Goal: Information Seeking & Learning: Understand process/instructions

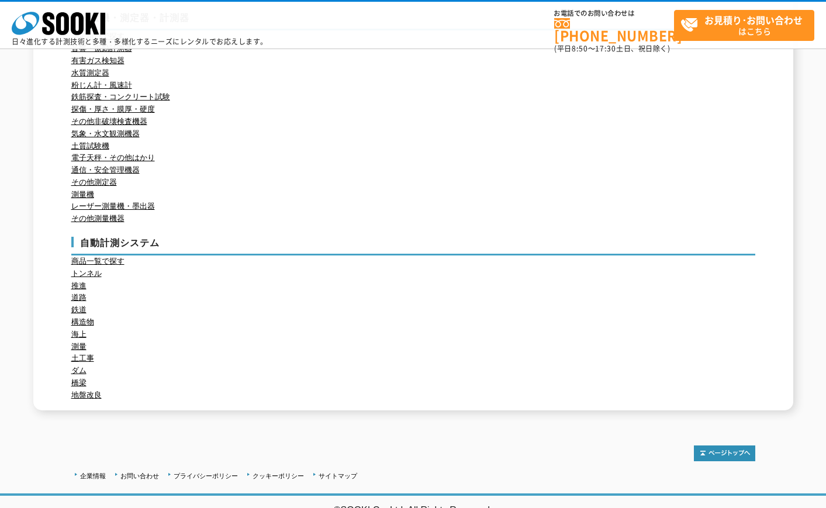
scroll to position [215, 0]
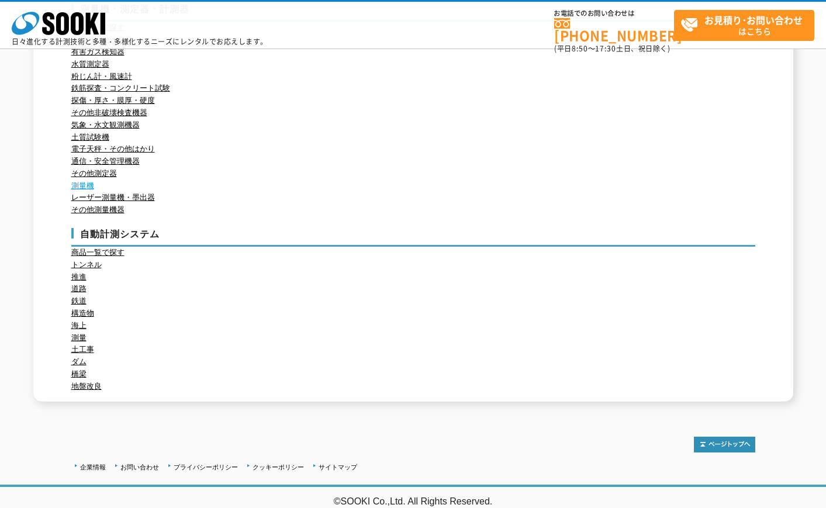
click at [84, 184] on link "測量機" at bounding box center [82, 185] width 23 height 9
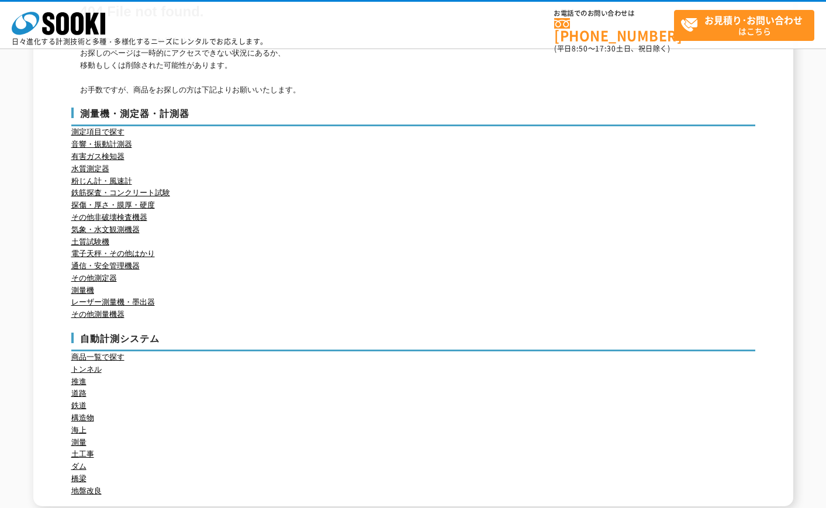
scroll to position [195, 0]
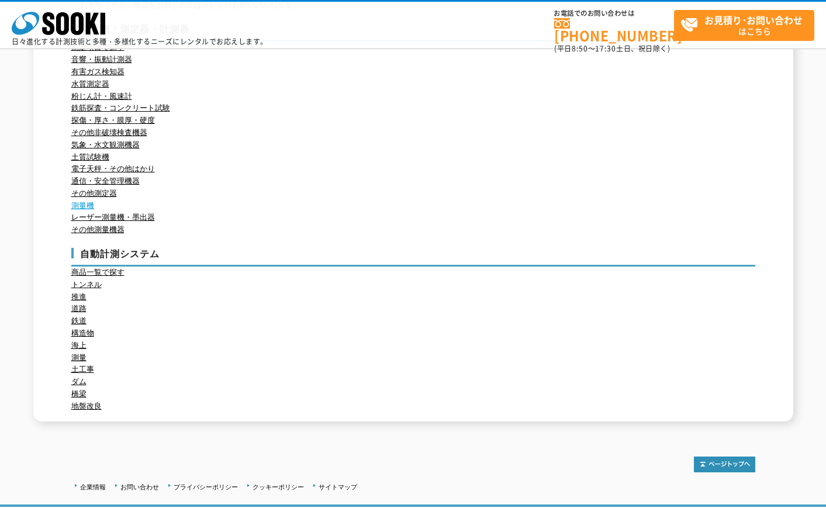
click at [91, 201] on link "測量機" at bounding box center [82, 205] width 23 height 9
click at [89, 203] on link "測量機" at bounding box center [82, 205] width 23 height 9
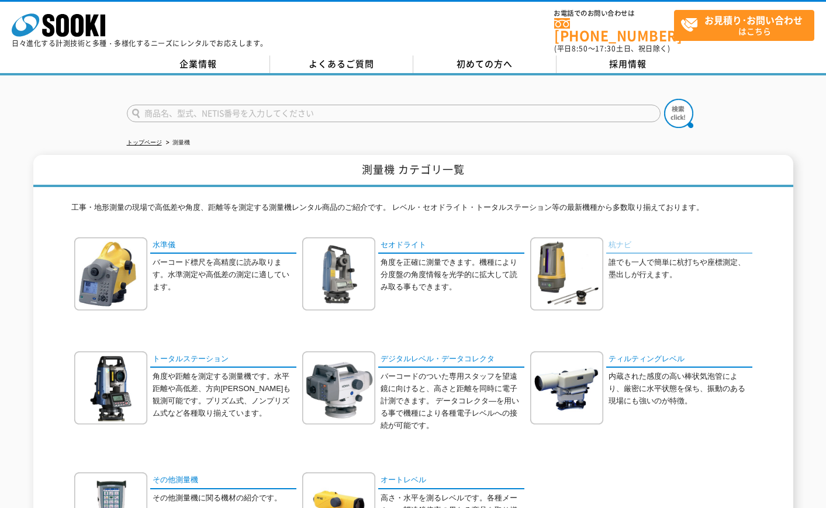
click at [619, 237] on link "杭ナビ" at bounding box center [679, 245] width 146 height 17
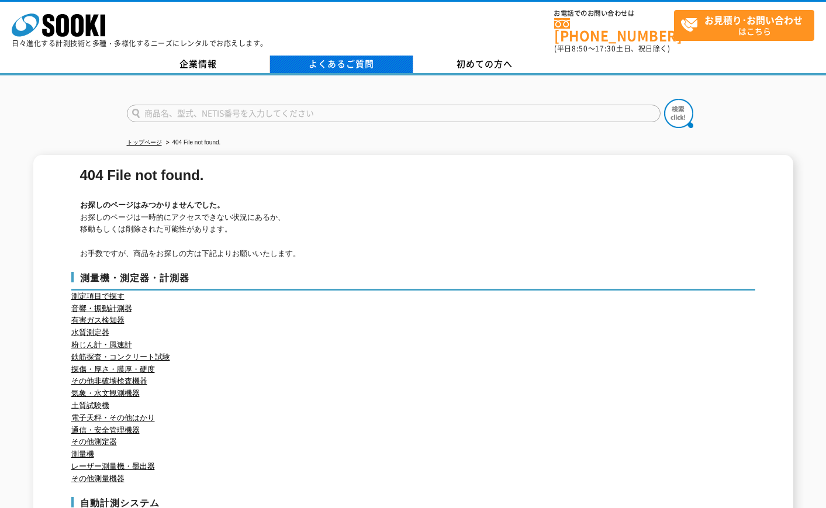
click at [382, 56] on link "よくあるご質問" at bounding box center [341, 65] width 143 height 18
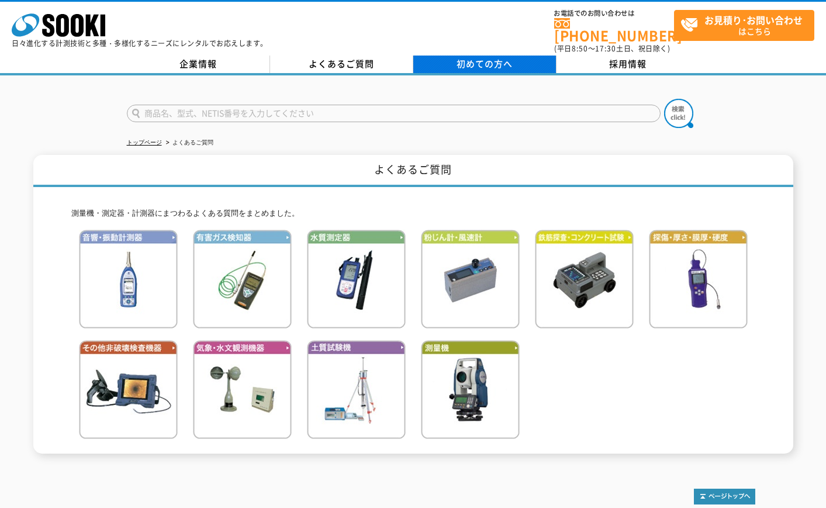
click at [454, 57] on link "初めての方へ" at bounding box center [484, 65] width 143 height 18
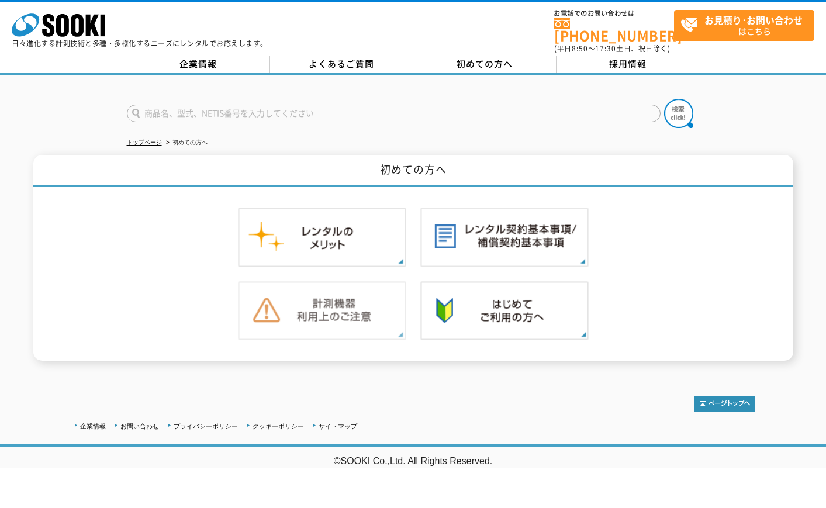
click at [350, 298] on img at bounding box center [322, 311] width 168 height 60
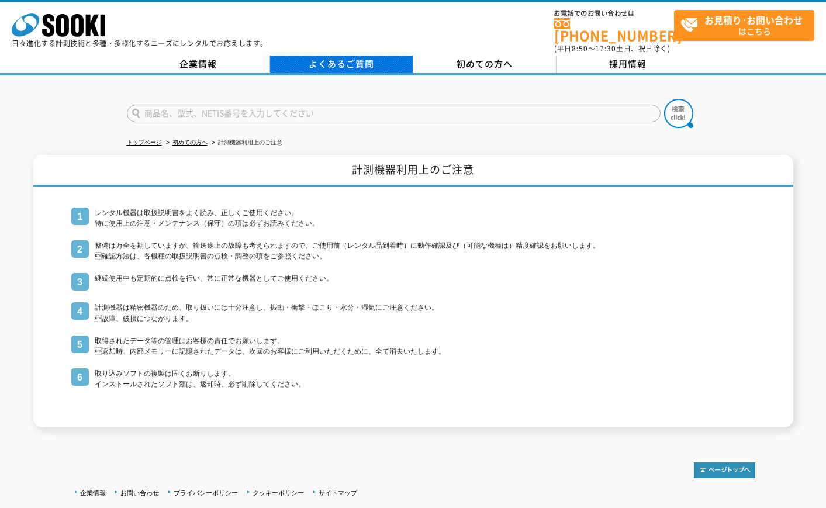
click at [369, 63] on link "よくあるご質問" at bounding box center [341, 65] width 143 height 18
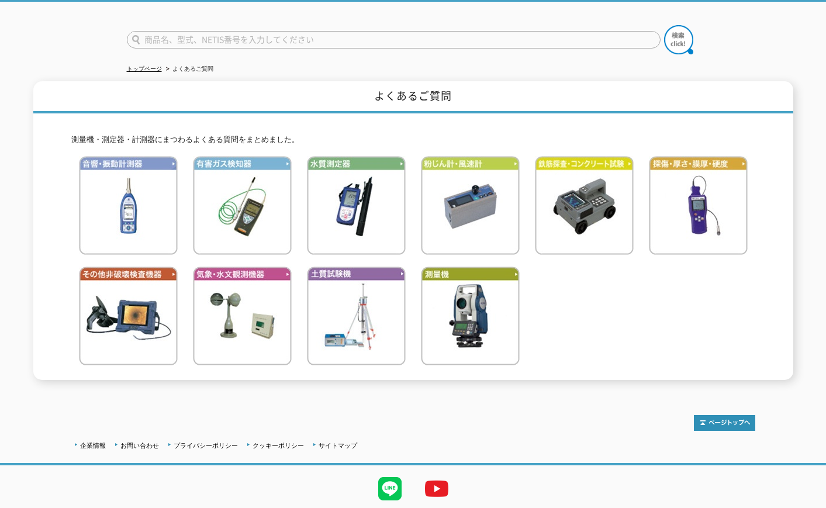
scroll to position [98, 0]
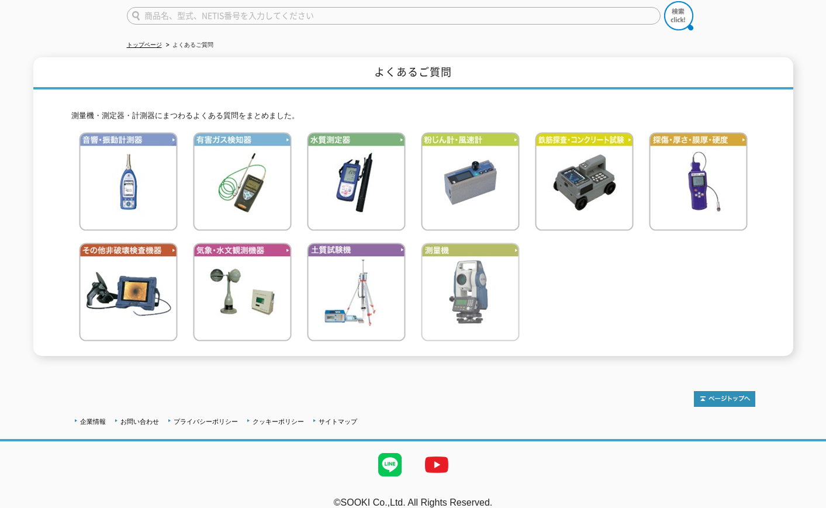
click at [471, 292] on img at bounding box center [470, 292] width 99 height 99
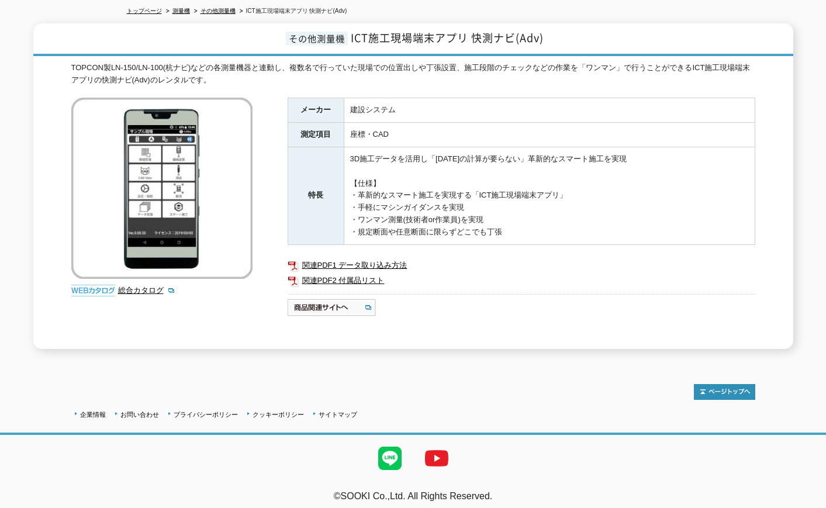
scroll to position [132, 0]
click at [376, 257] on link "関連PDF1 データ取り込み方法" at bounding box center [522, 264] width 468 height 15
